Goal: Book appointment/travel/reservation

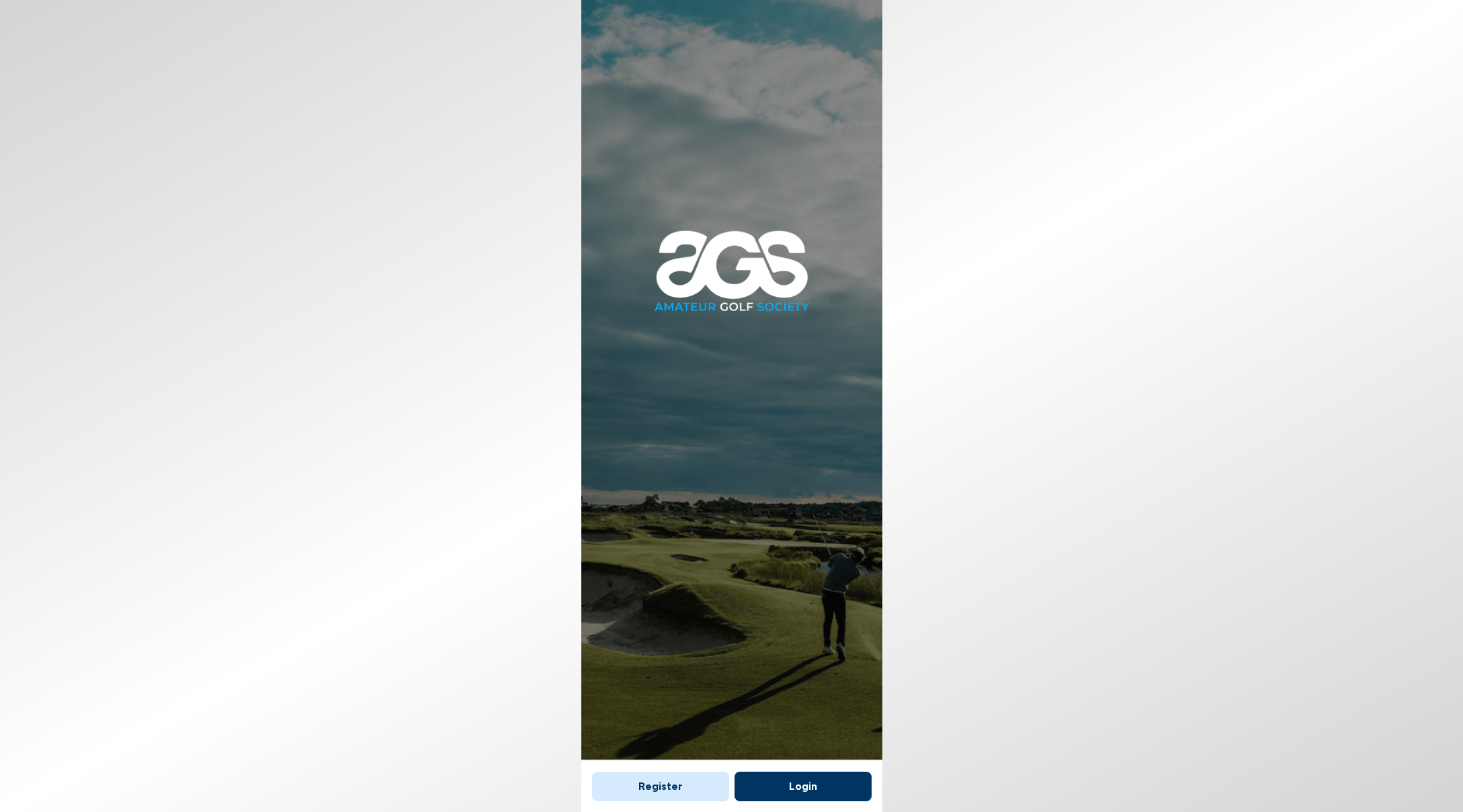
click at [812, 780] on button "Login" at bounding box center [803, 787] width 137 height 30
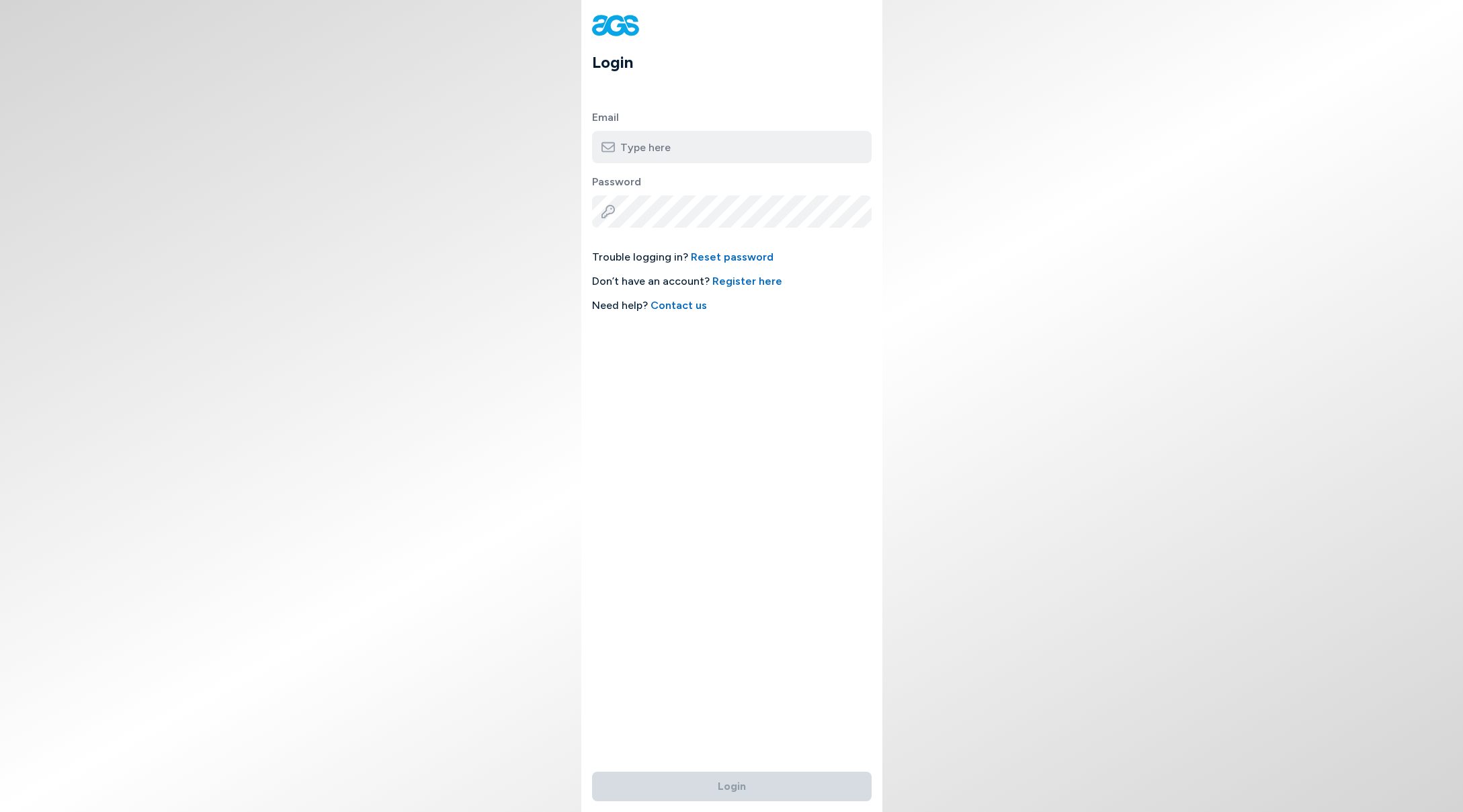
click at [656, 146] on input "email" at bounding box center [732, 147] width 279 height 32
type input "[EMAIL_ADDRESS][DOMAIN_NAME]"
click at [731, 779] on button "Login" at bounding box center [732, 787] width 279 height 30
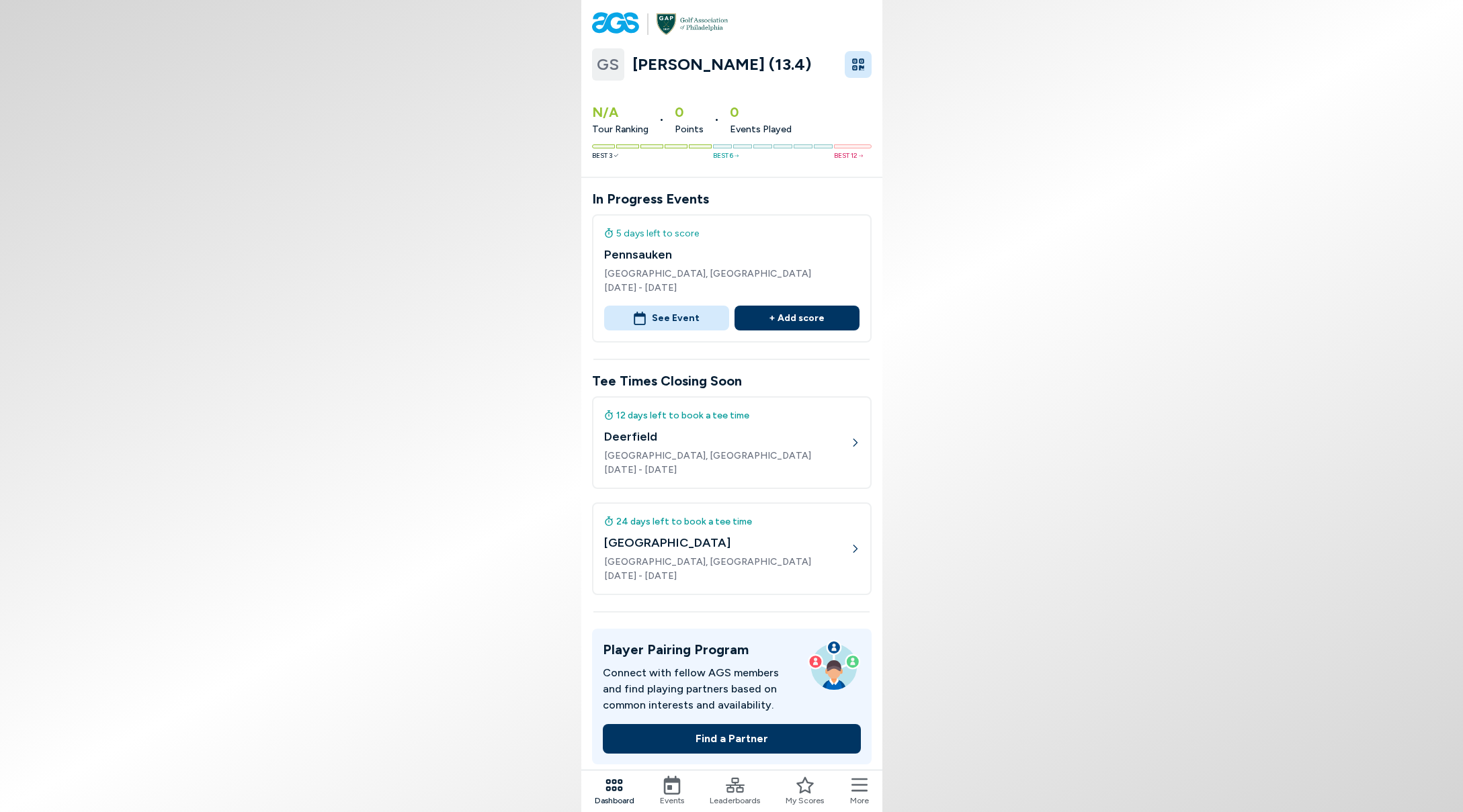
click at [696, 318] on button "See Event" at bounding box center [666, 318] width 125 height 25
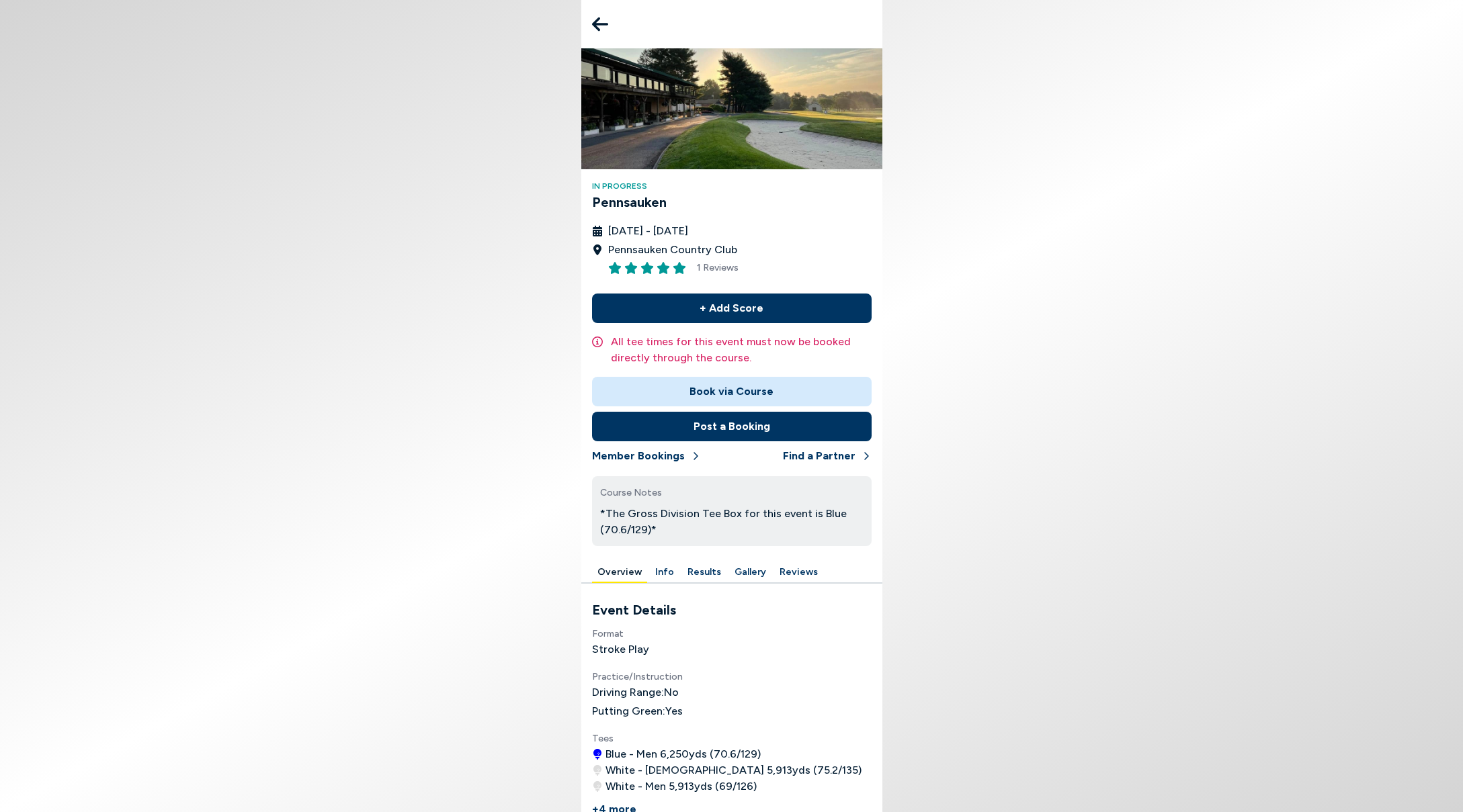
click at [592, 21] on icon at bounding box center [599, 24] width 16 height 27
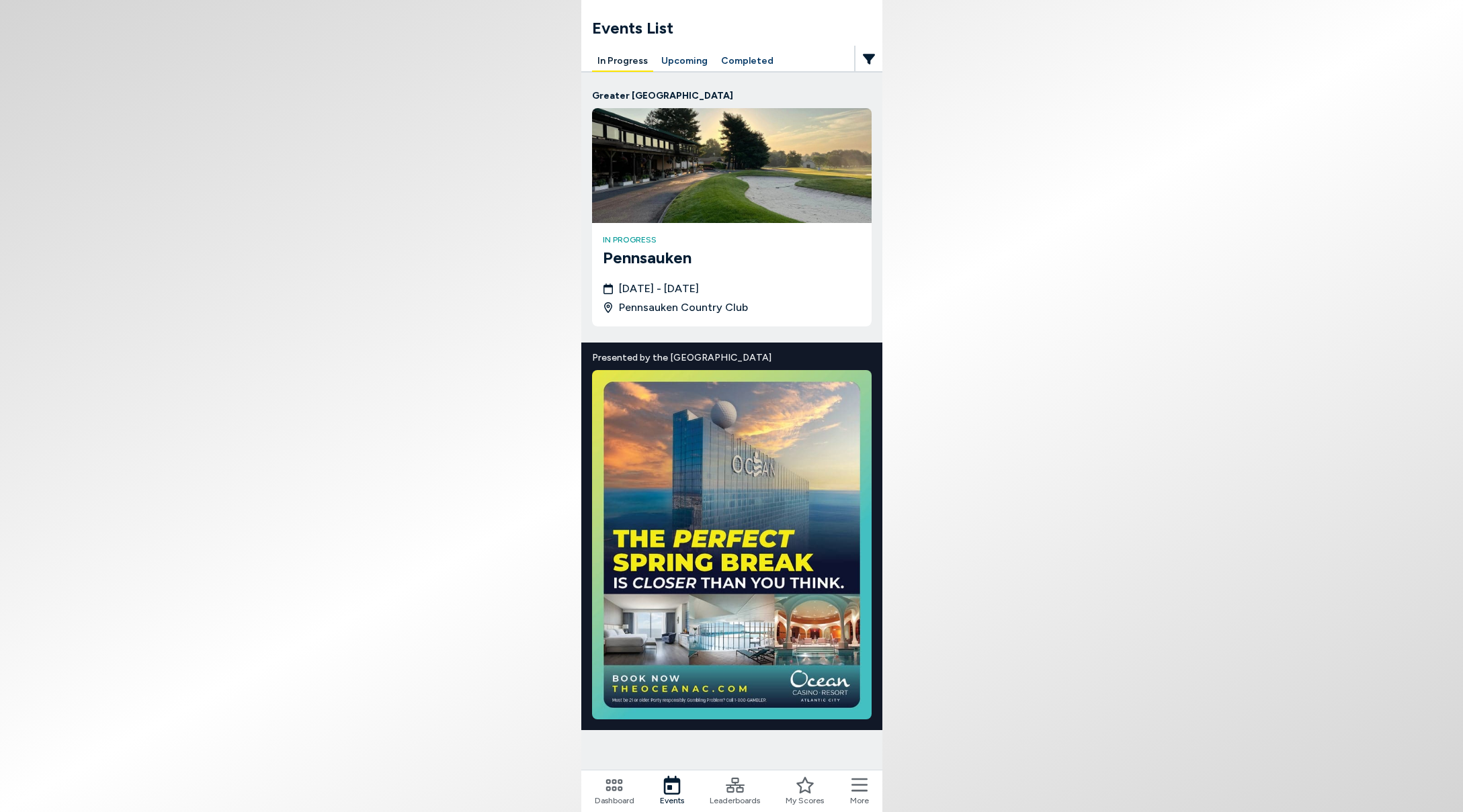
click at [639, 254] on h3 "Pennsauken" at bounding box center [732, 258] width 258 height 24
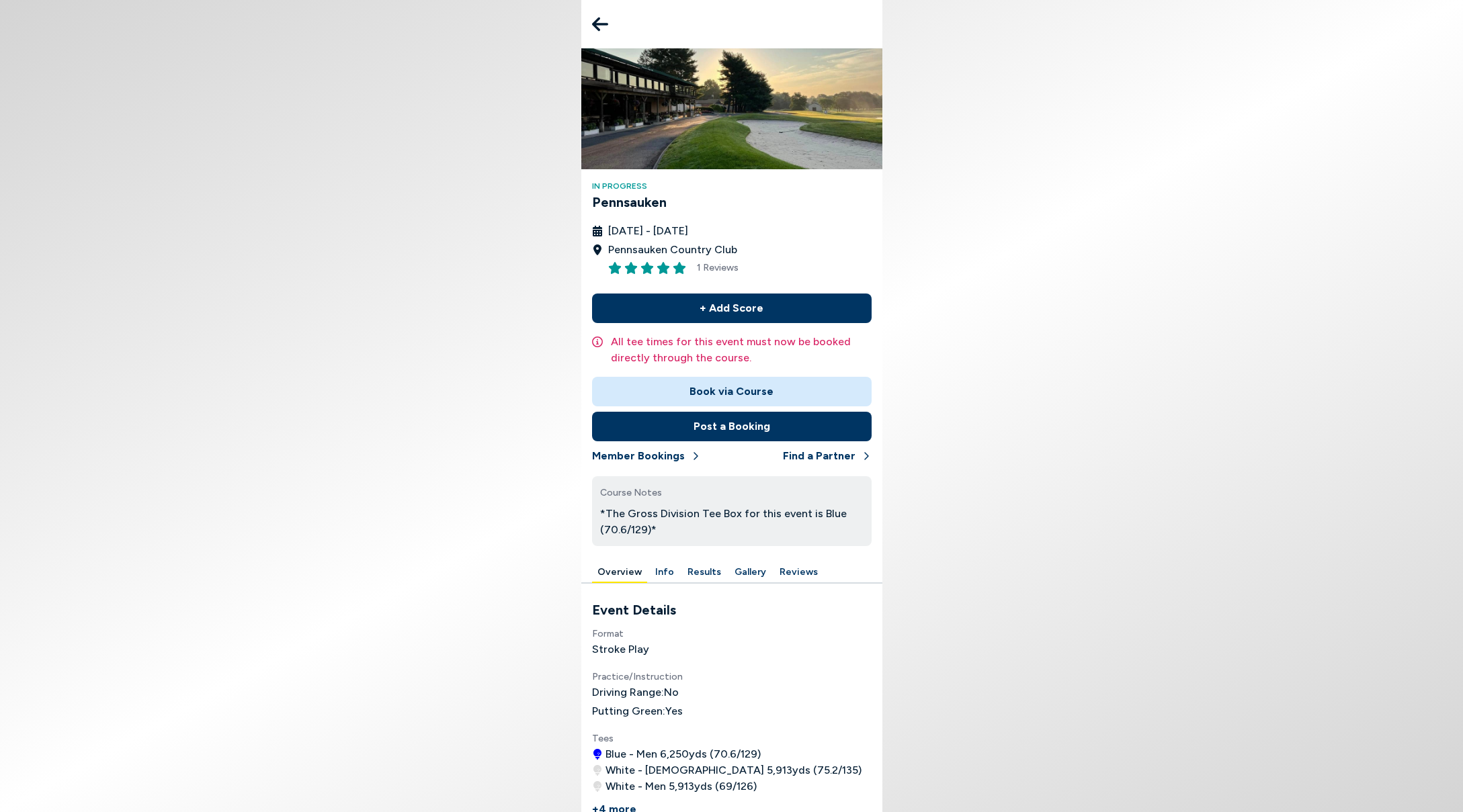
click at [751, 424] on button "Post a Booking" at bounding box center [732, 426] width 279 height 30
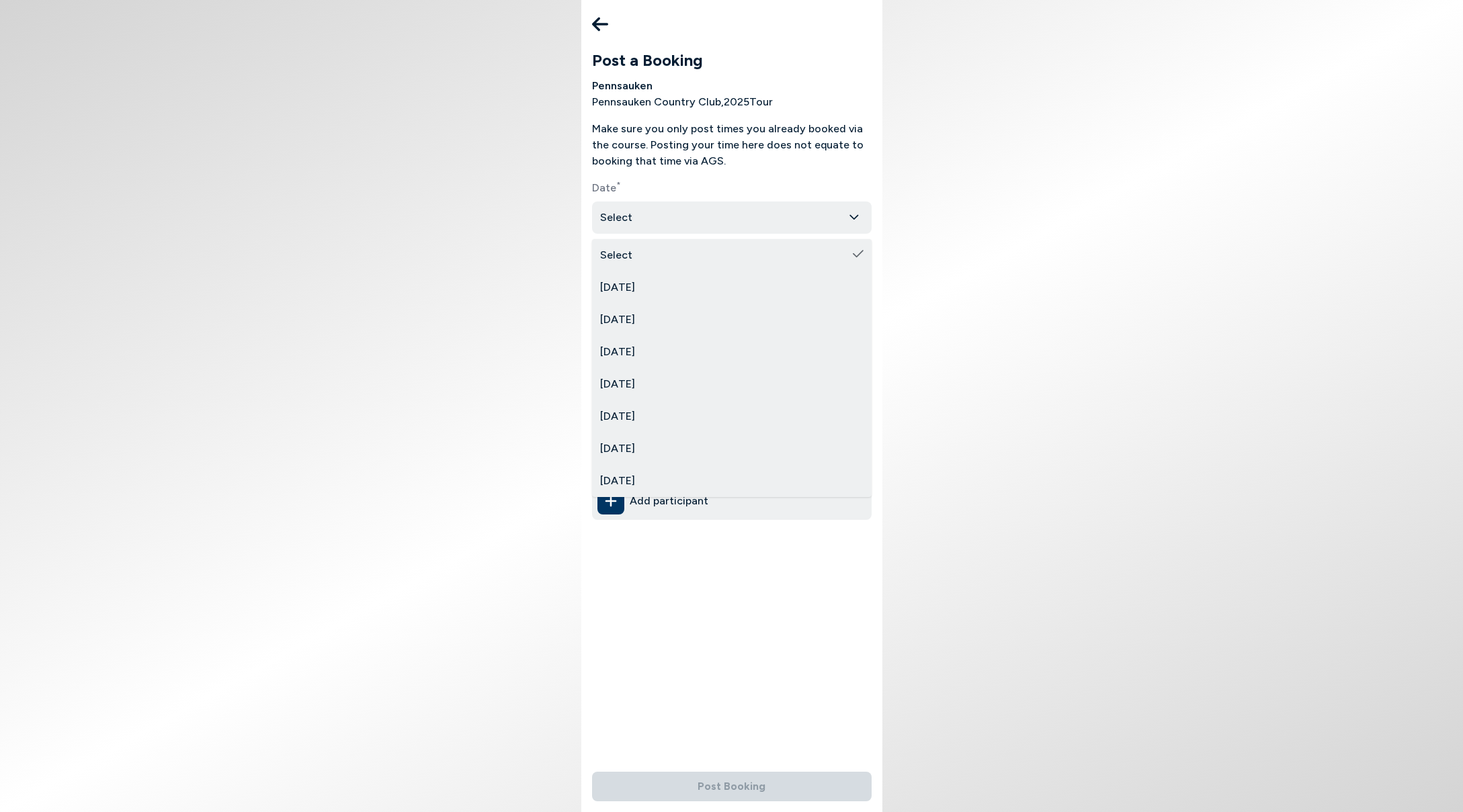
click at [642, 211] on html "Post a Booking Pennsauken Pennsauken Country Club , 2025 Tour Make sure you onl…" at bounding box center [732, 406] width 1463 height 812
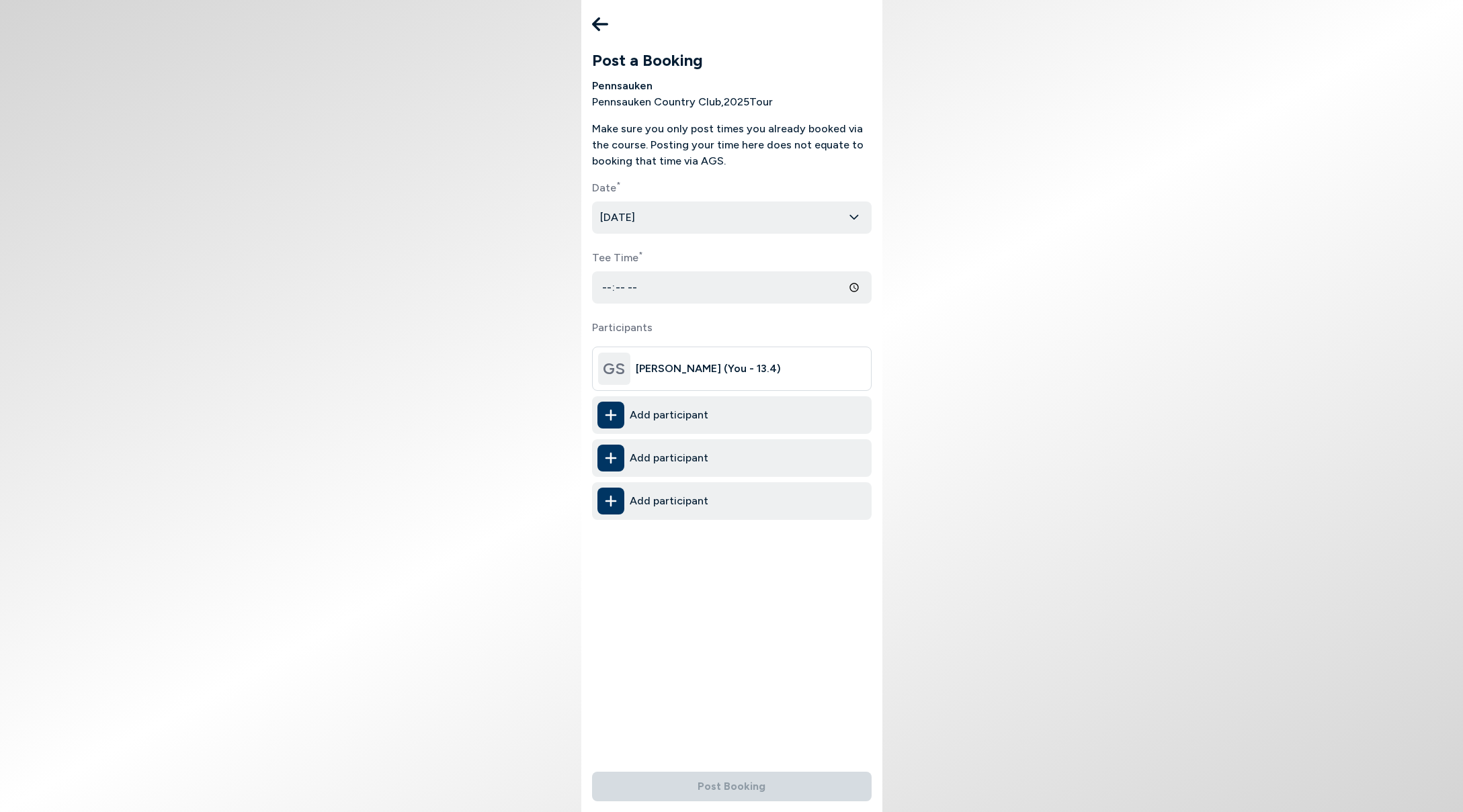
click at [625, 287] on input "Tee Time *" at bounding box center [732, 288] width 279 height 32
click at [594, 19] on icon at bounding box center [599, 24] width 16 height 27
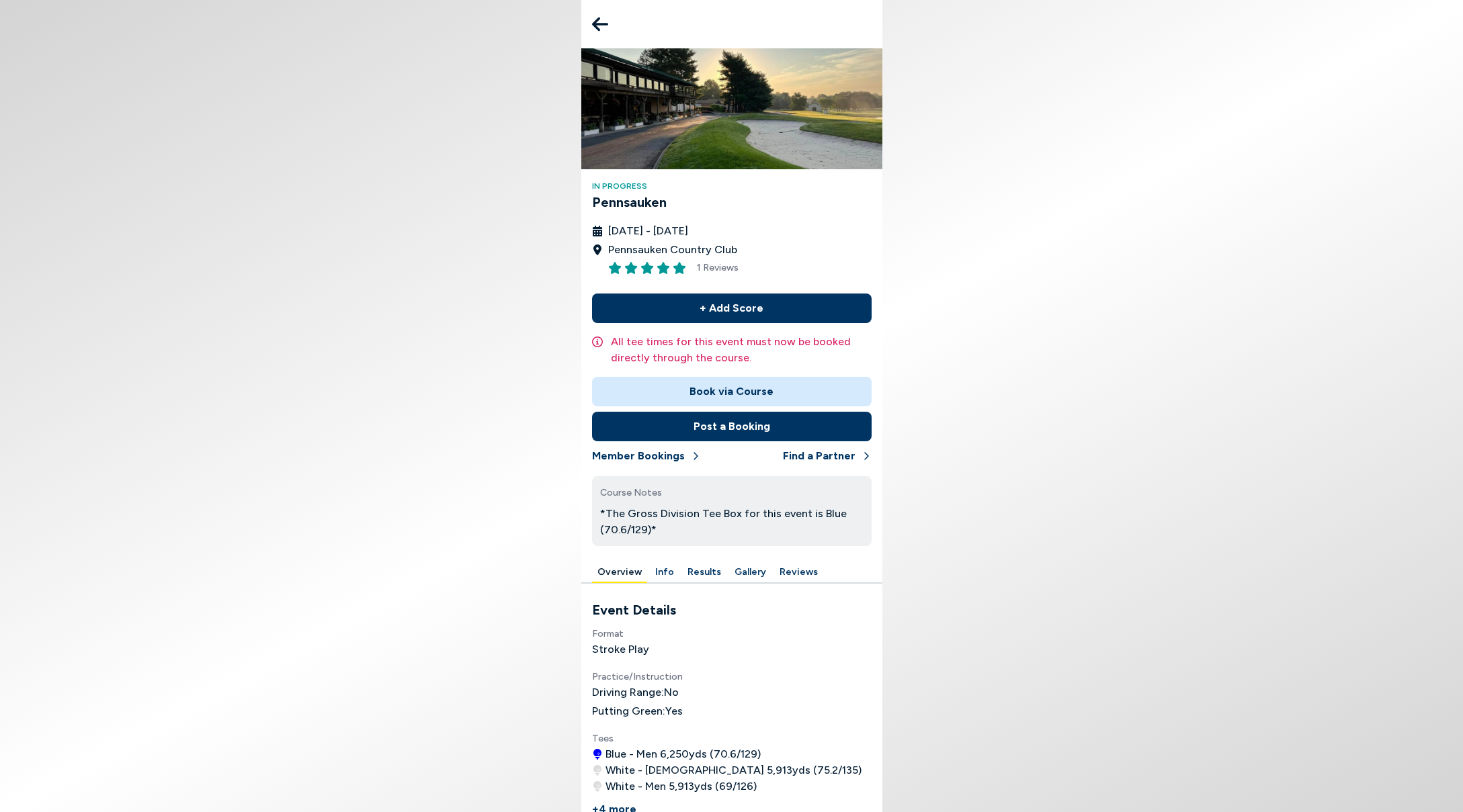
click at [594, 19] on icon at bounding box center [599, 24] width 16 height 27
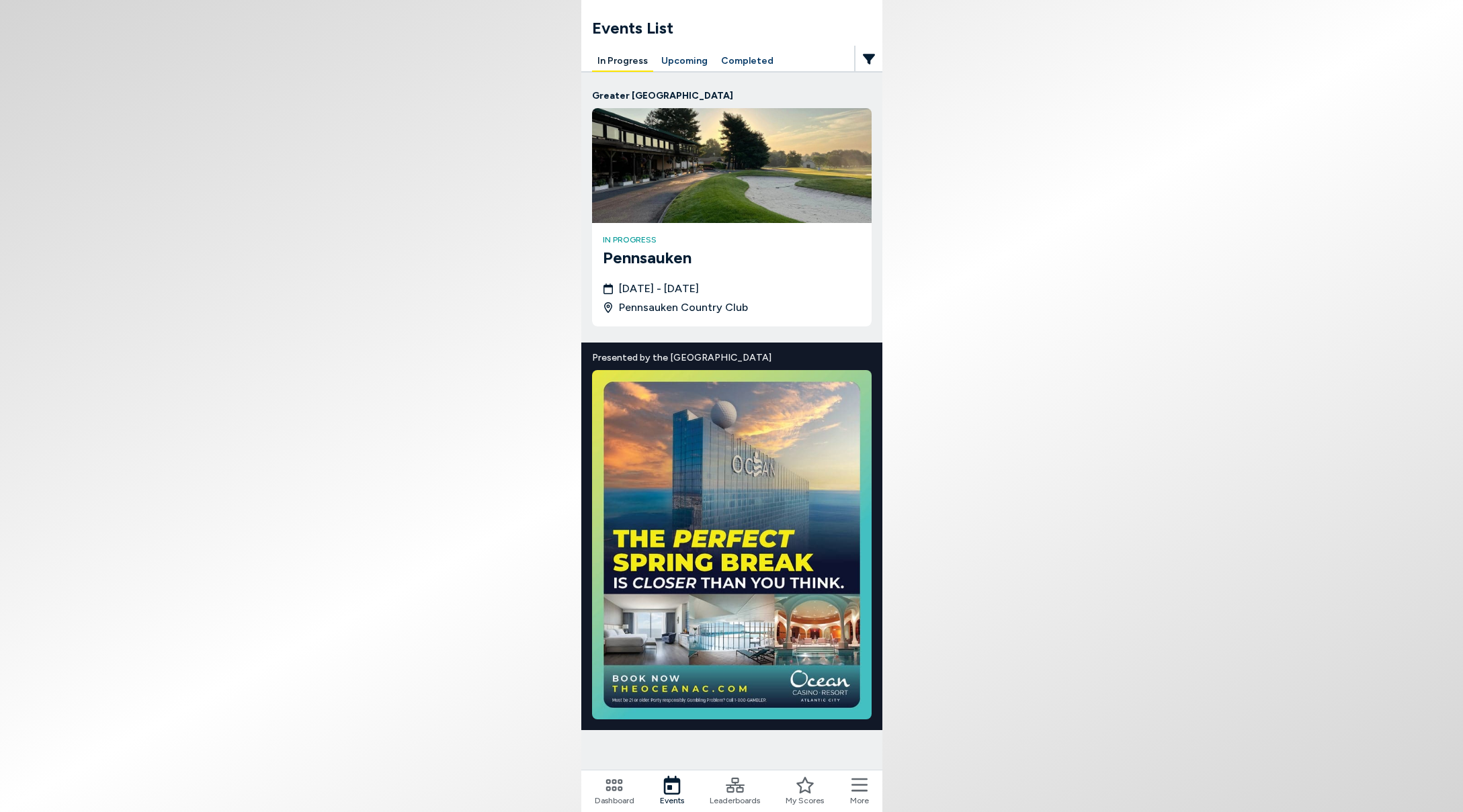
click at [682, 62] on button "Upcoming" at bounding box center [684, 61] width 57 height 21
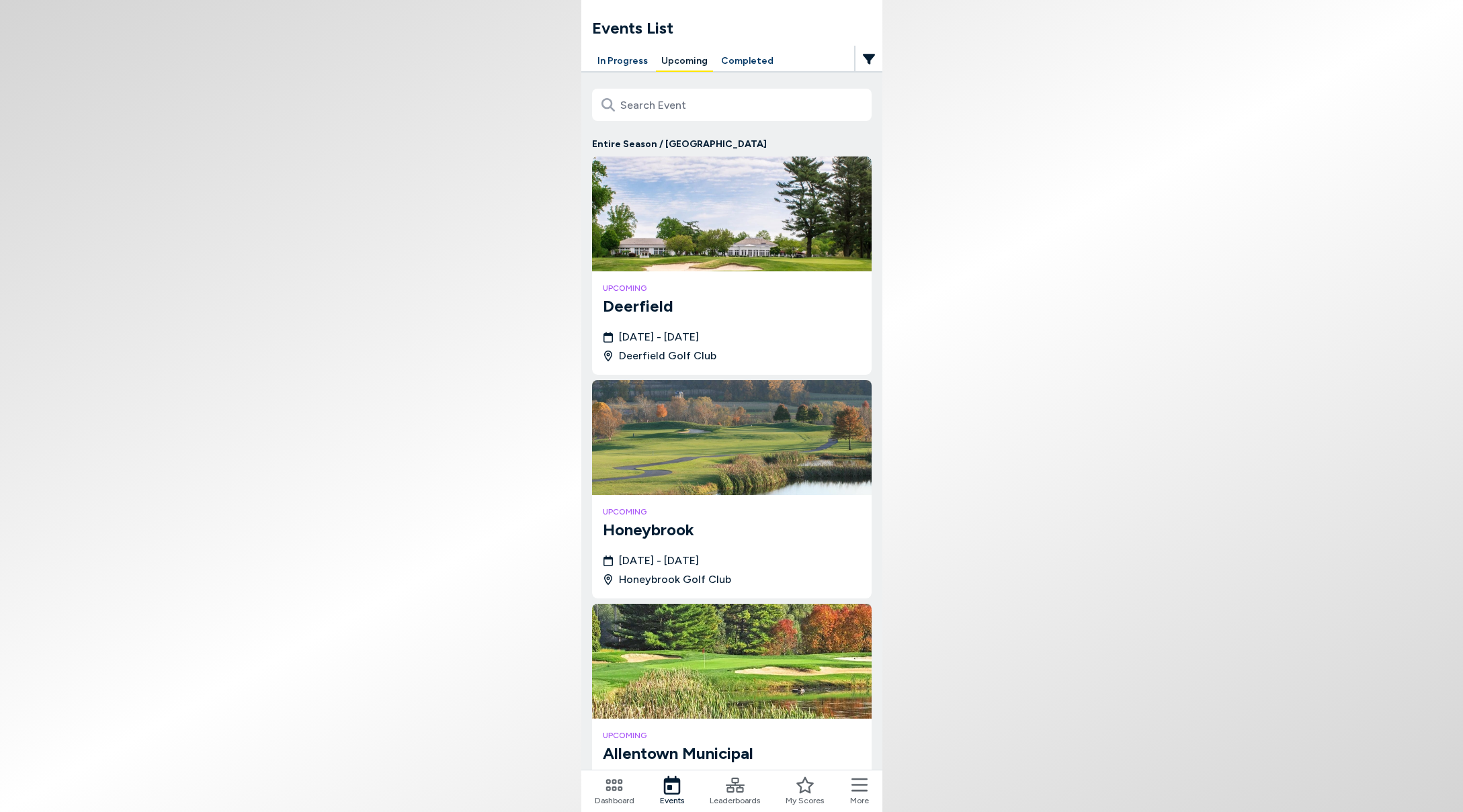
click at [640, 306] on h3 "Deerfield" at bounding box center [732, 306] width 258 height 24
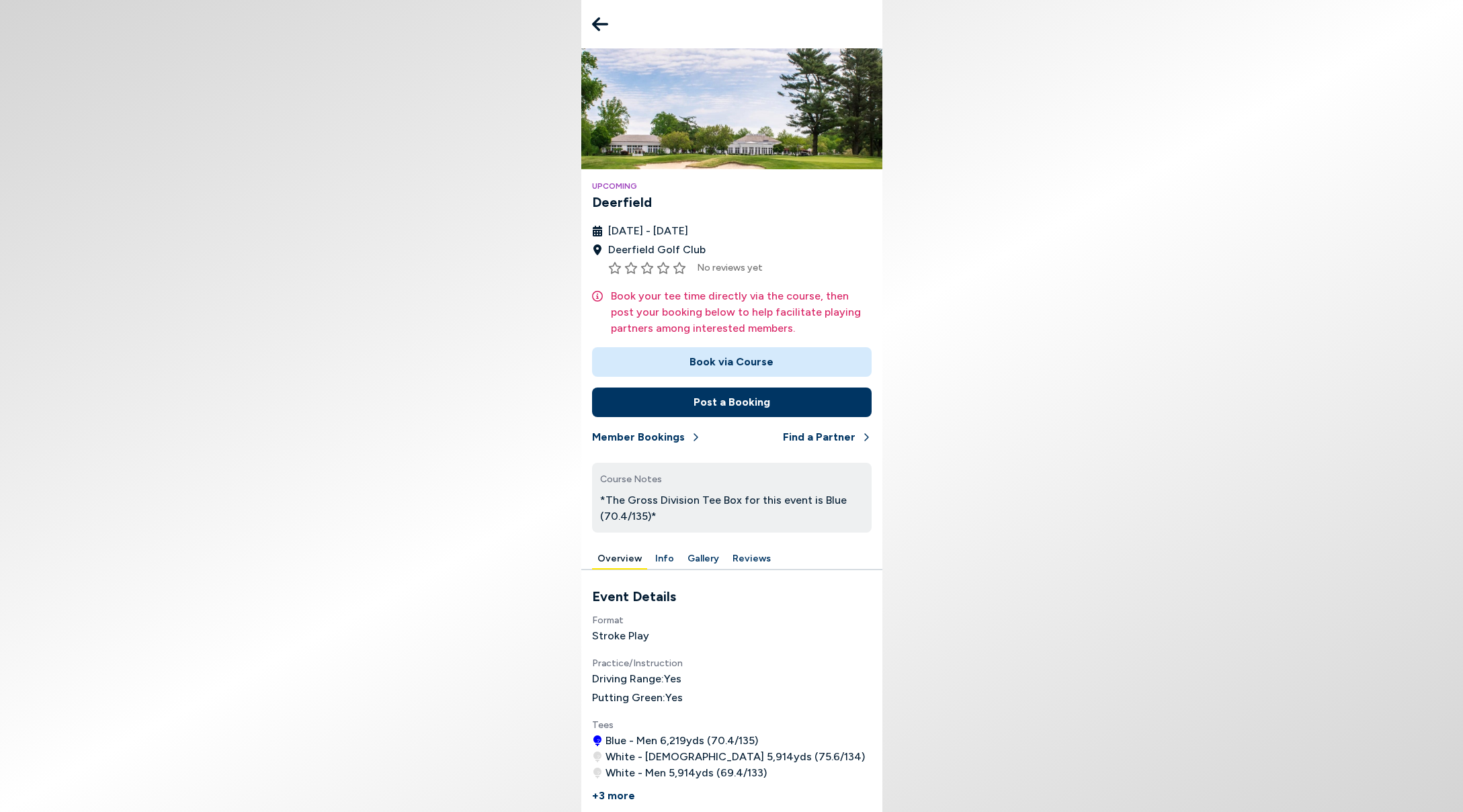
click at [595, 21] on icon at bounding box center [599, 24] width 16 height 14
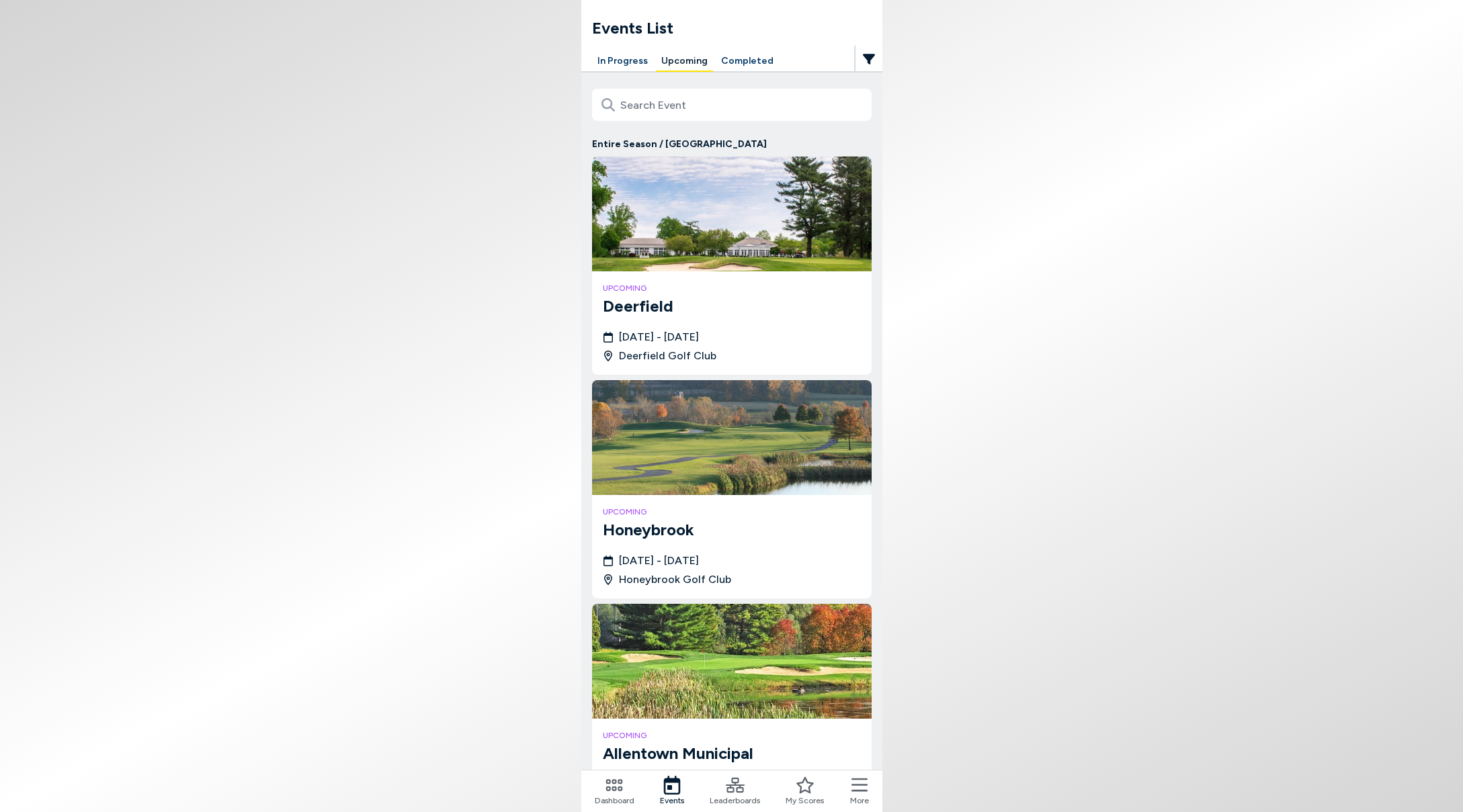
click at [866, 793] on icon at bounding box center [858, 785] width 16 height 18
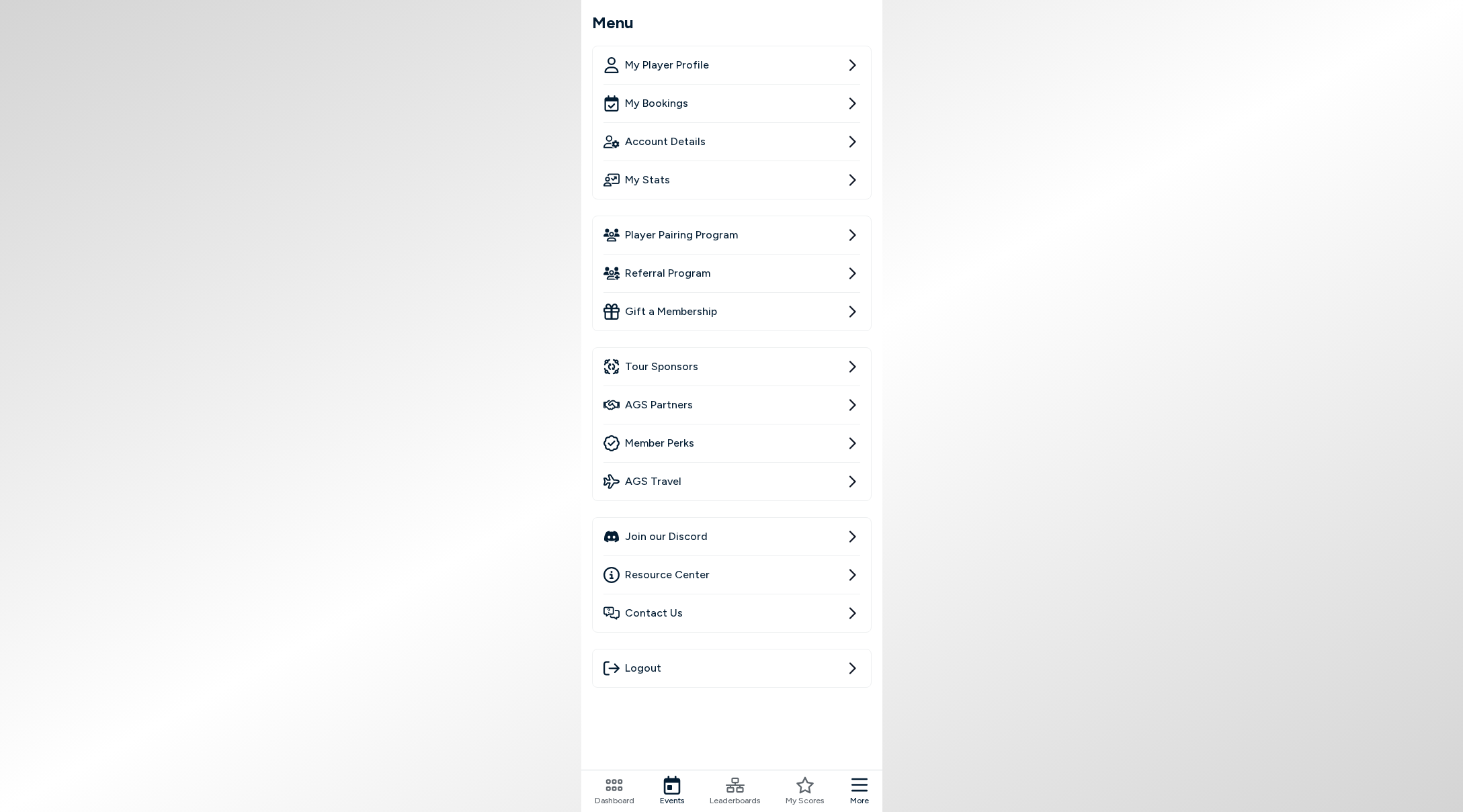
click at [645, 668] on span "Logout" at bounding box center [643, 668] width 36 height 16
